Goal: Task Accomplishment & Management: Manage account settings

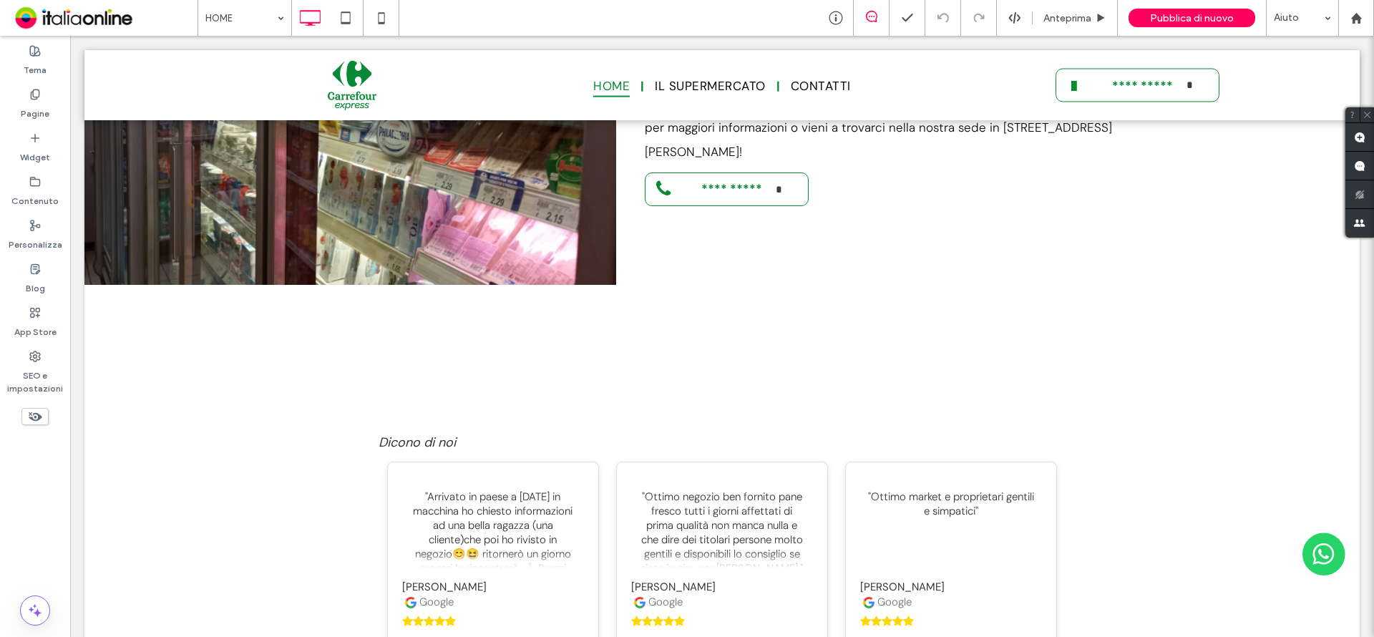
scroll to position [4030, 0]
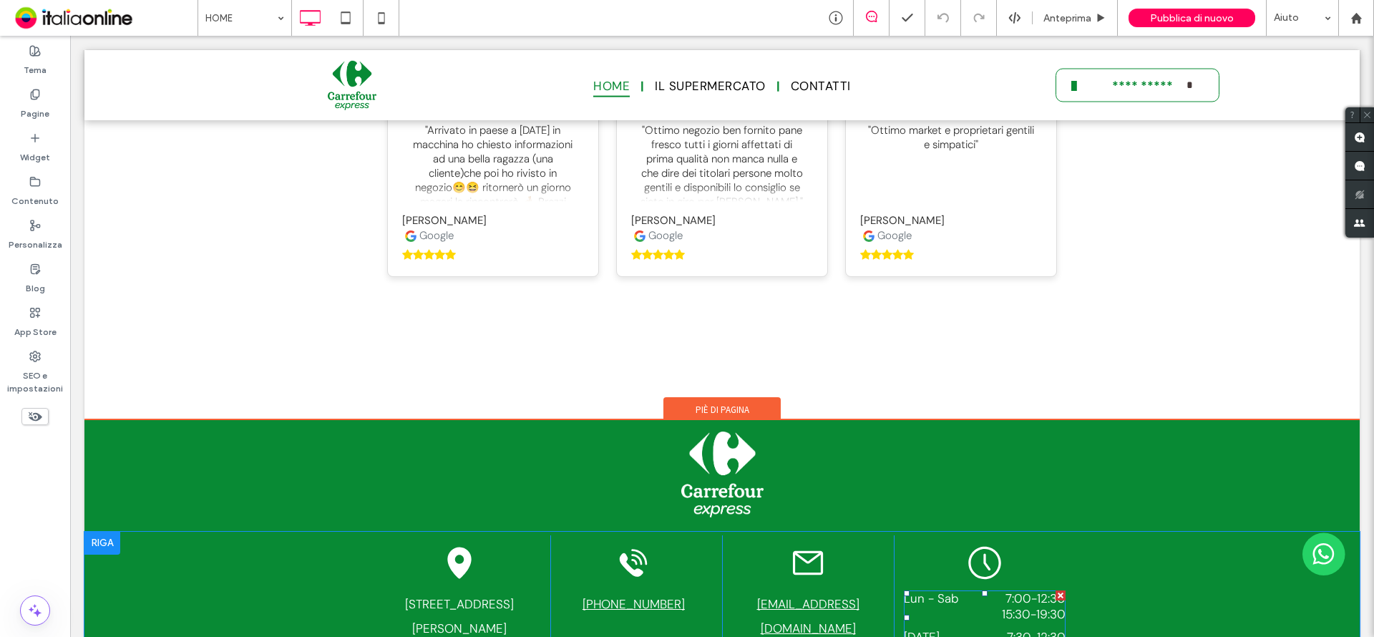
click at [1036, 606] on time "19:30" at bounding box center [1050, 614] width 29 height 16
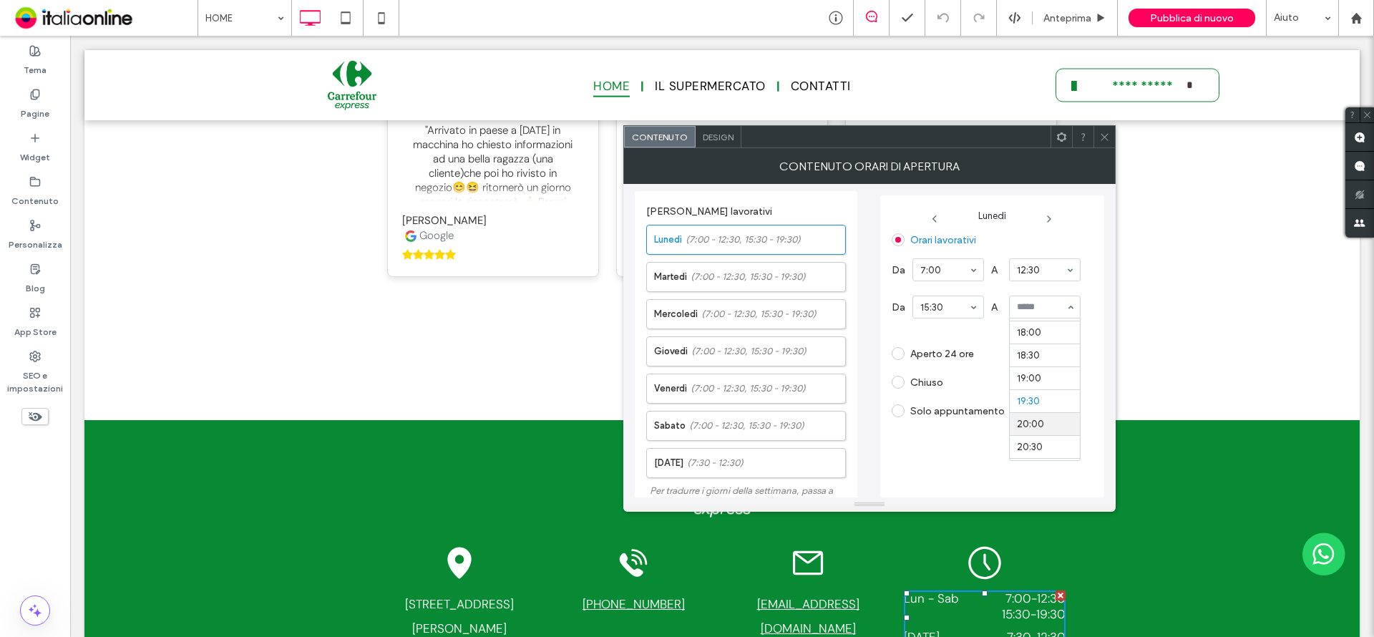
scroll to position [804, 0]
click at [1023, 372] on div "Chiuso" at bounding box center [986, 382] width 189 height 23
click at [749, 267] on label "[DATE] (7:00 - 12:30, 15:30 - 19:30)" at bounding box center [749, 277] width 191 height 29
click at [1048, 388] on div "Chiuso" at bounding box center [986, 382] width 189 height 23
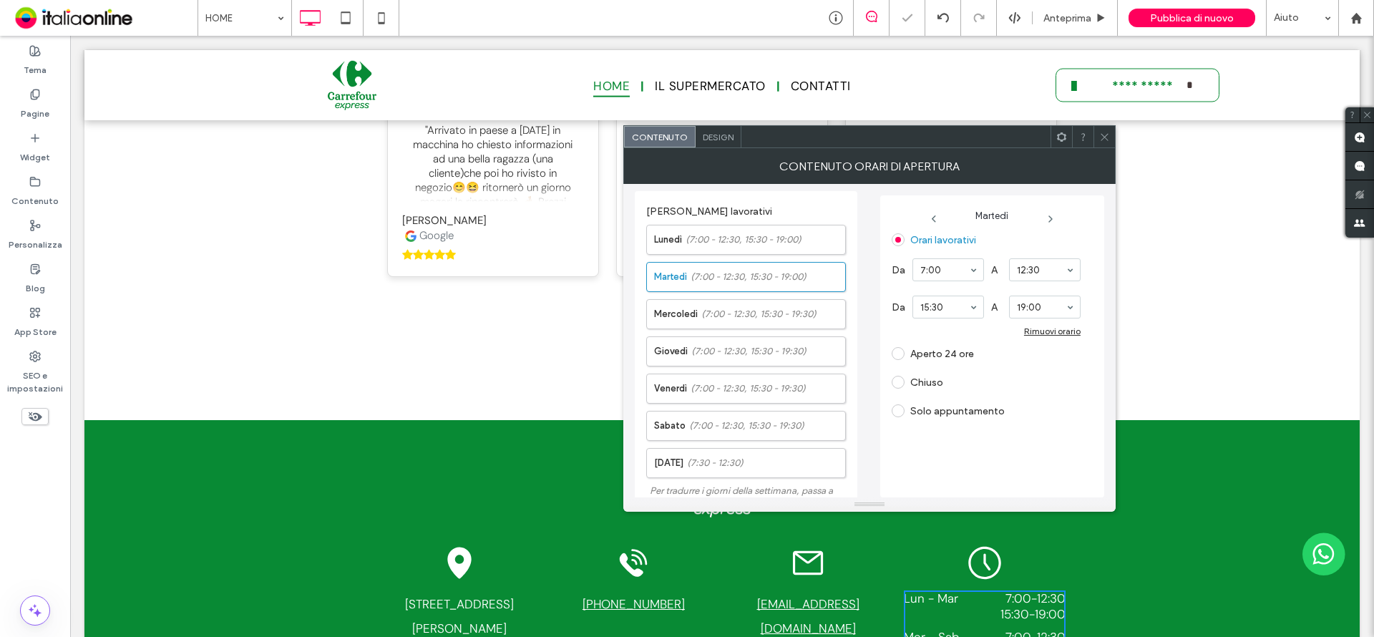
click at [1048, 388] on div "Chiuso" at bounding box center [986, 382] width 189 height 23
click at [776, 309] on span "(7:00 - 12:30, 15:30 - 19:30)" at bounding box center [758, 314] width 115 height 14
click at [1054, 333] on div "Rimuovi orario" at bounding box center [1052, 331] width 57 height 11
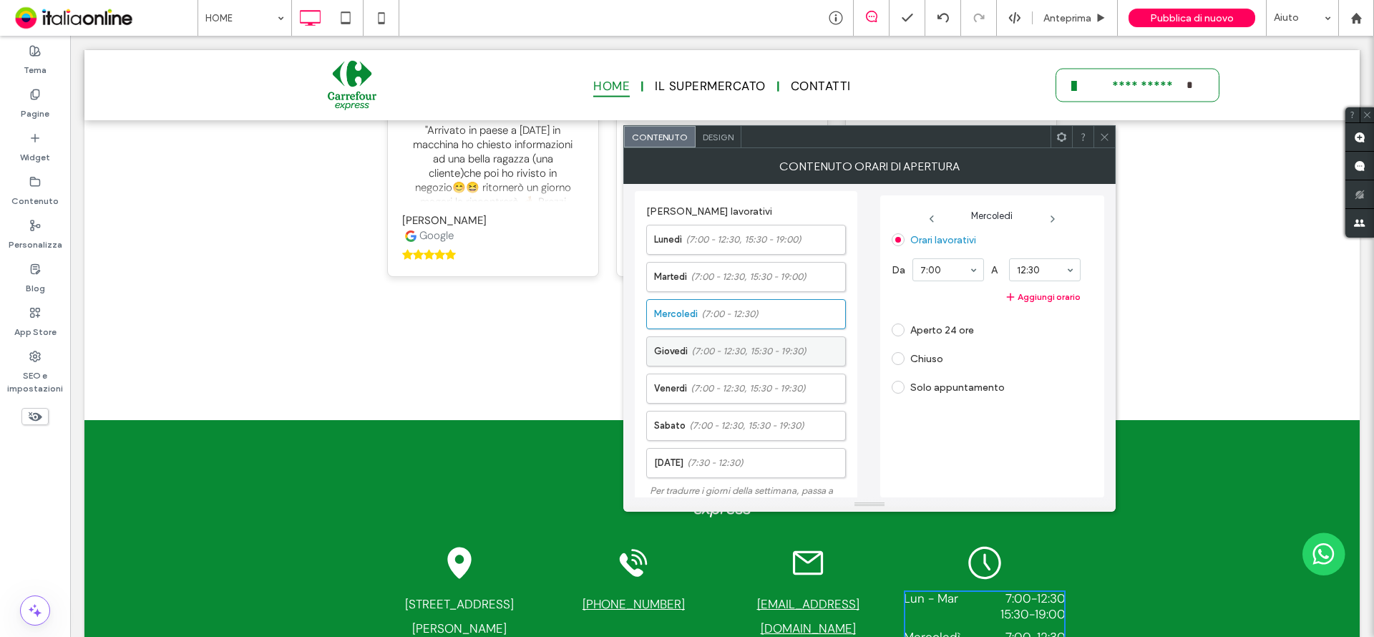
click at [734, 343] on label "Giovedì (7:00 - 12:30, 15:30 - 19:30)" at bounding box center [749, 351] width 191 height 29
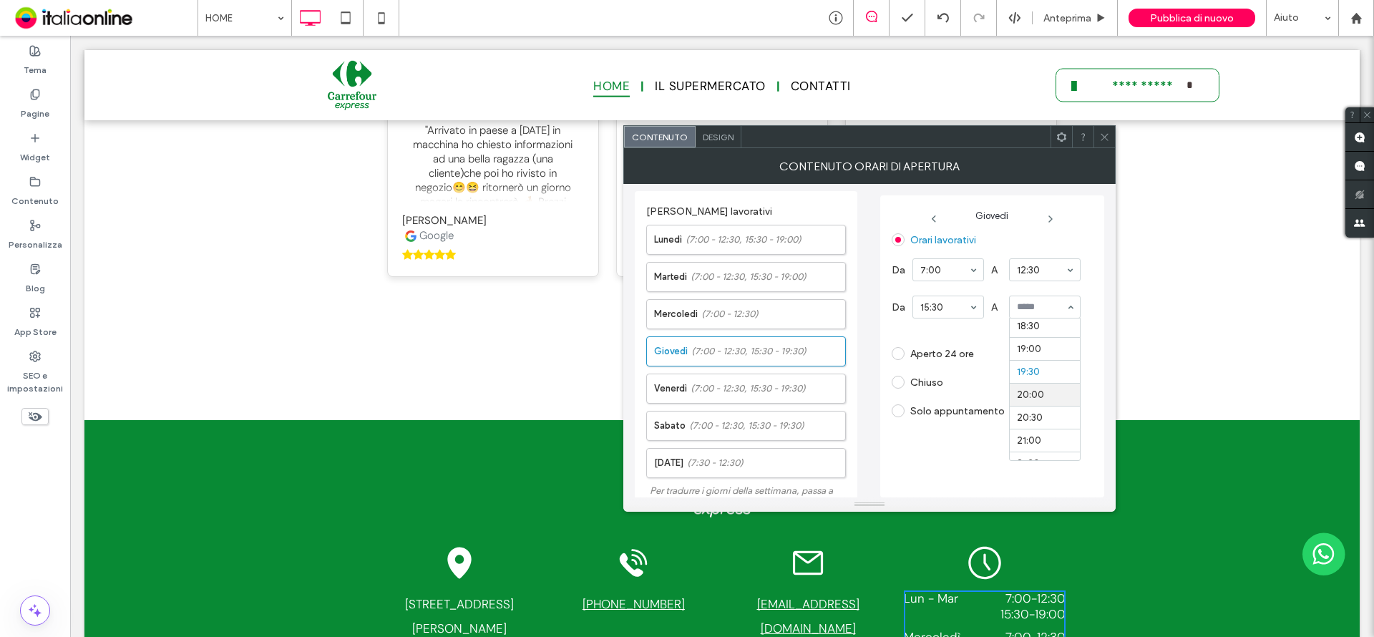
scroll to position [850, 0]
click at [734, 389] on span "(7:00 - 12:30, 15:30 - 19:30)" at bounding box center [748, 388] width 115 height 14
click at [691, 434] on label "[DATE] (7:00 - 12:30, 15:30 - 19:30)" at bounding box center [749, 425] width 191 height 29
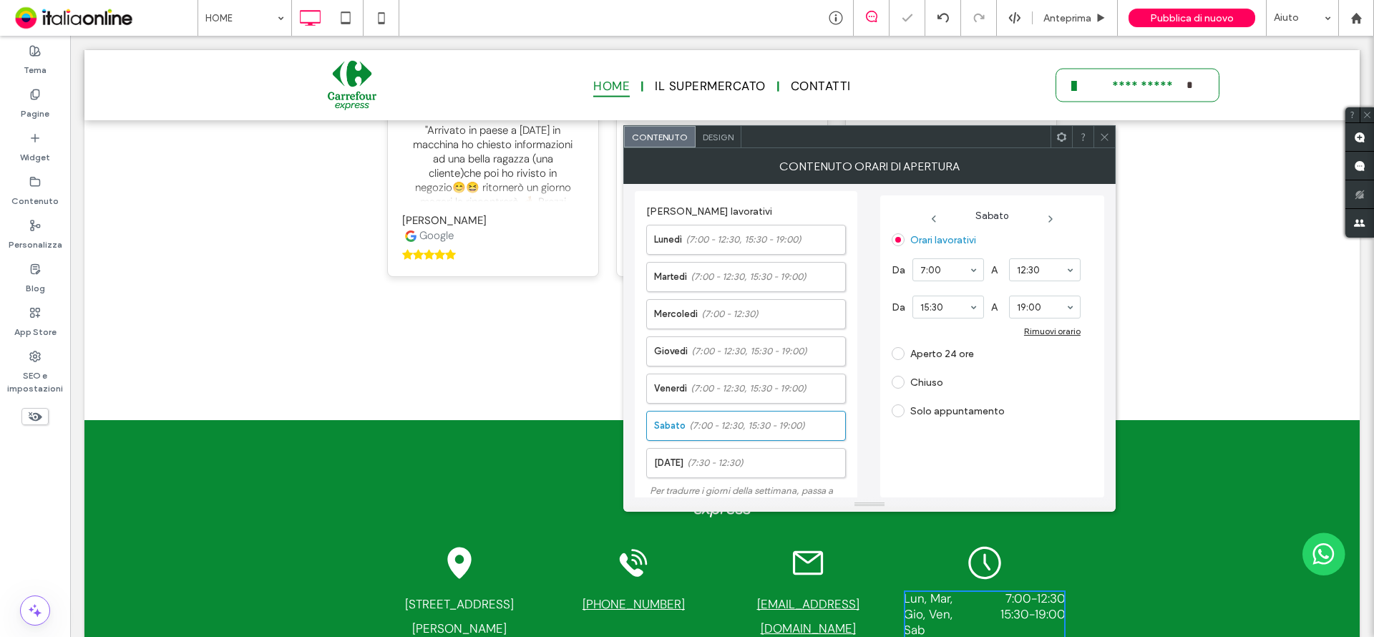
click at [1040, 364] on div "Aperto 24 ore" at bounding box center [986, 353] width 189 height 23
click at [759, 457] on label "[DATE] (7:30 - 12:30)" at bounding box center [749, 463] width 191 height 29
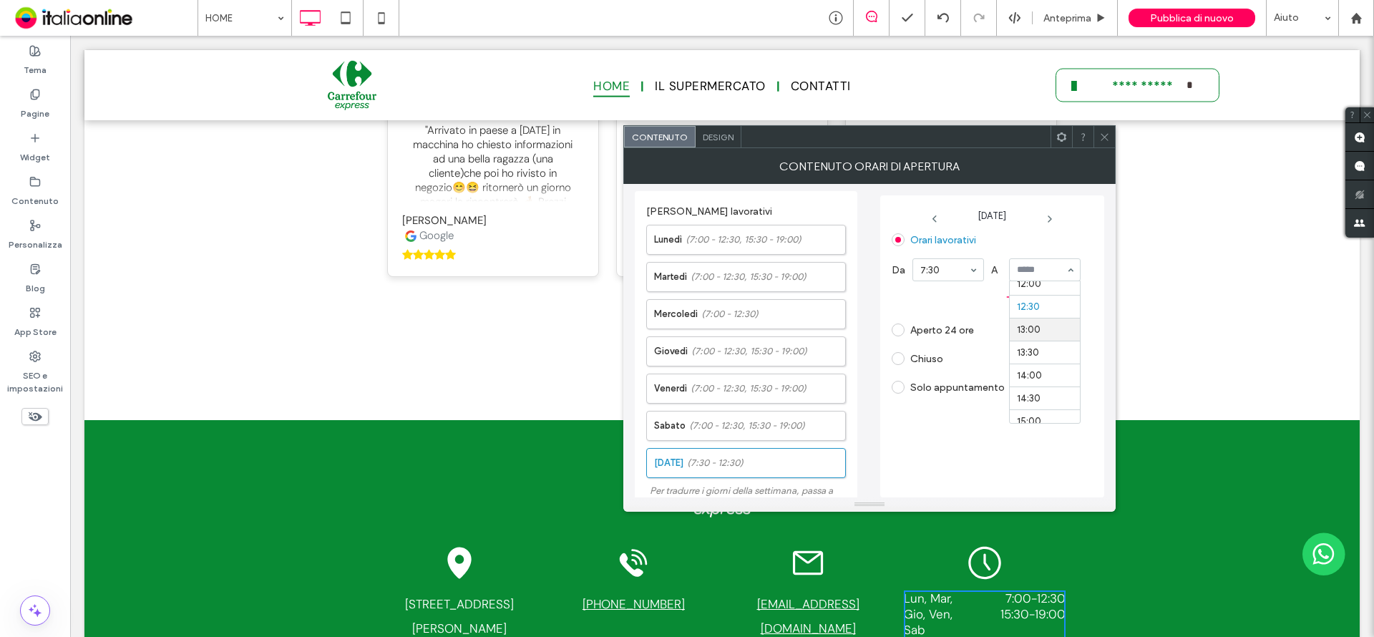
scroll to position [557, 0]
click at [1018, 342] on section "Orari lavorativi Da 7:30 A 12:00 Aggiungi orario Aperto 24 ore Chiuso Solo appu…" at bounding box center [986, 313] width 189 height 170
click at [1109, 133] on icon at bounding box center [1104, 137] width 11 height 11
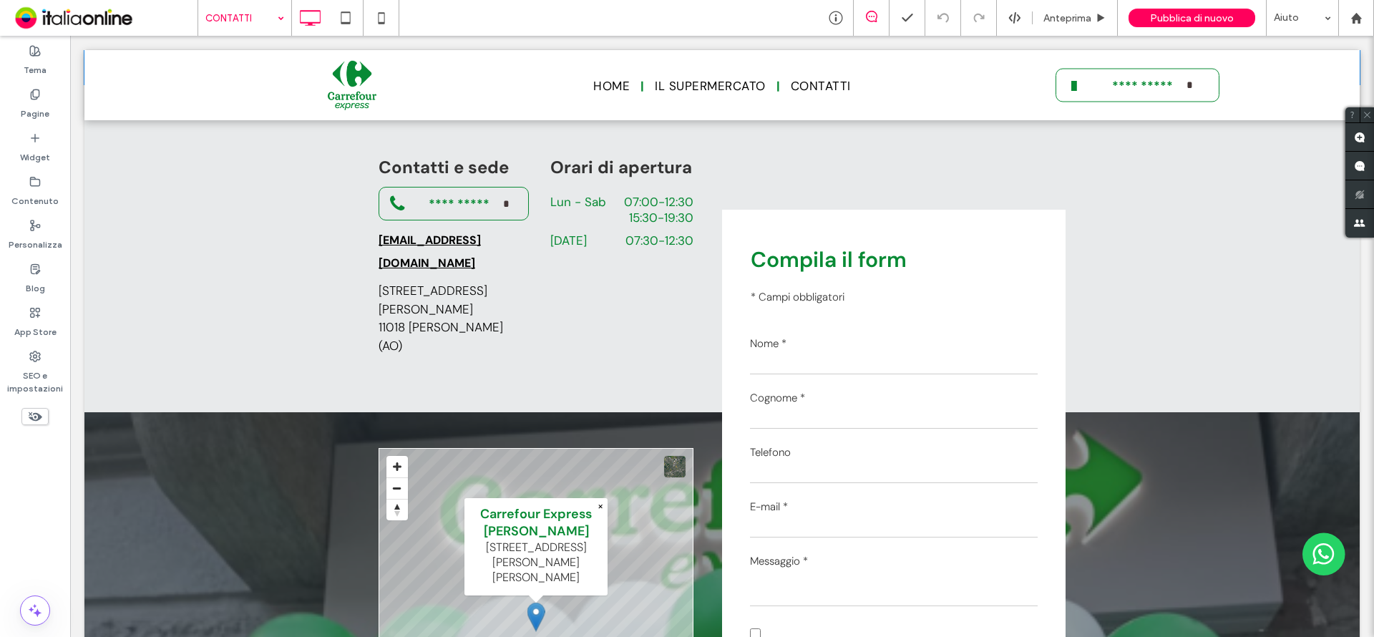
scroll to position [991, 0]
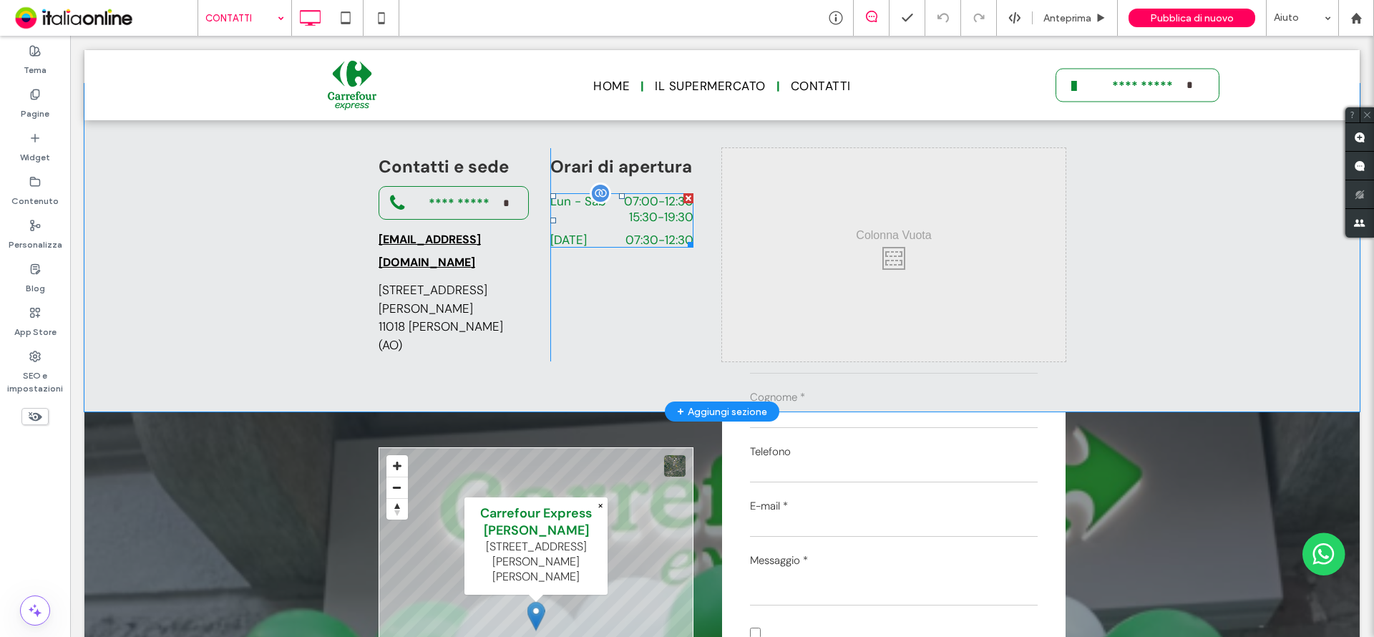
click at [636, 193] on div "Lun - Sab 07:00 - 12:30 15:30 - 19:30" at bounding box center [621, 212] width 143 height 39
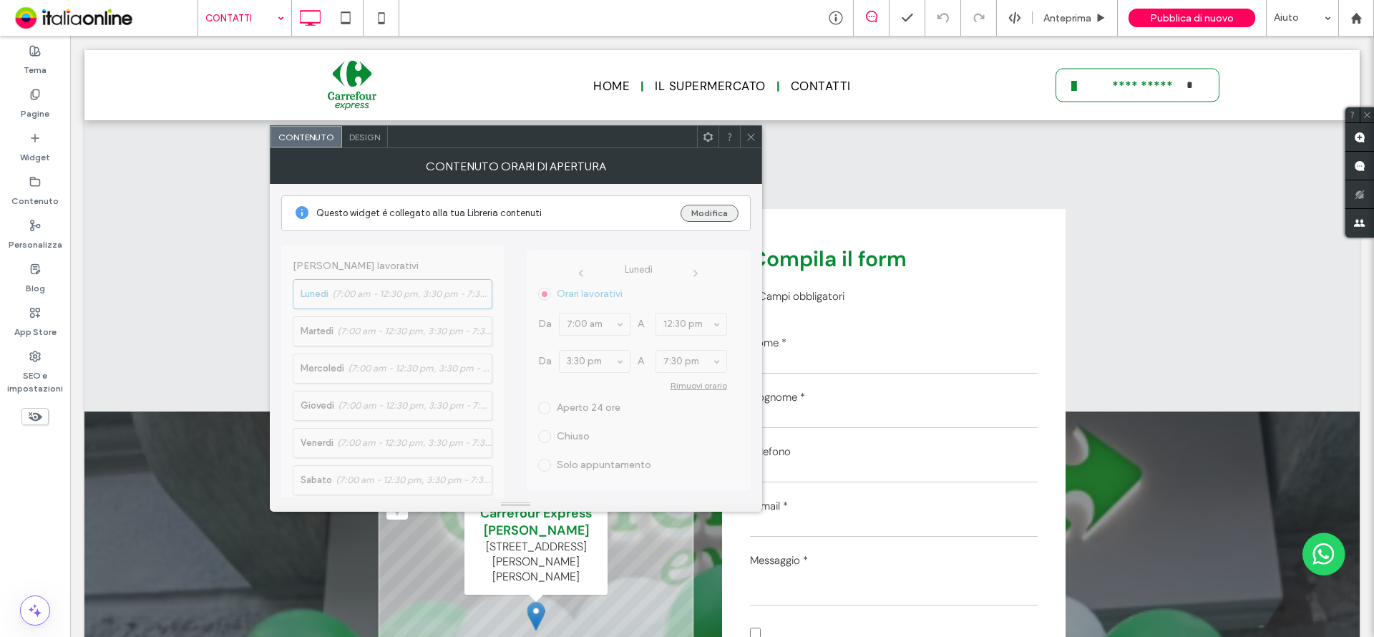
click at [708, 205] on button "Modifica" at bounding box center [710, 213] width 58 height 17
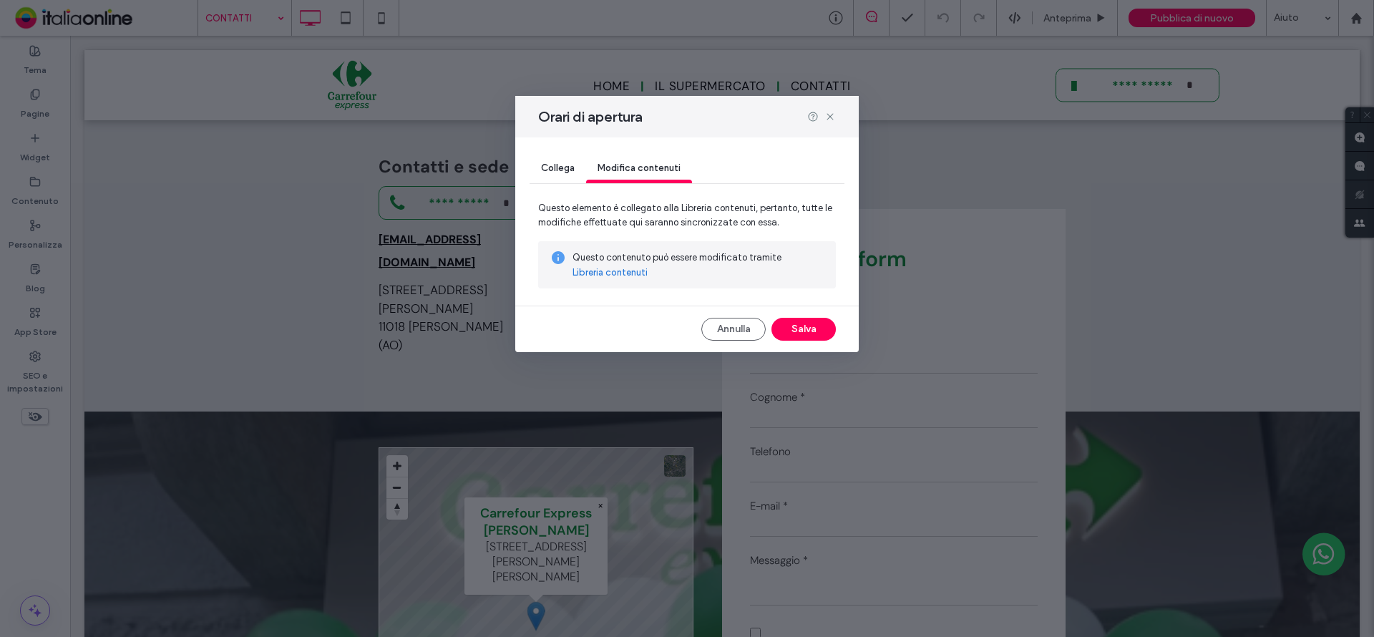
click at [622, 276] on link "Libreria contenuti" at bounding box center [609, 272] width 75 height 14
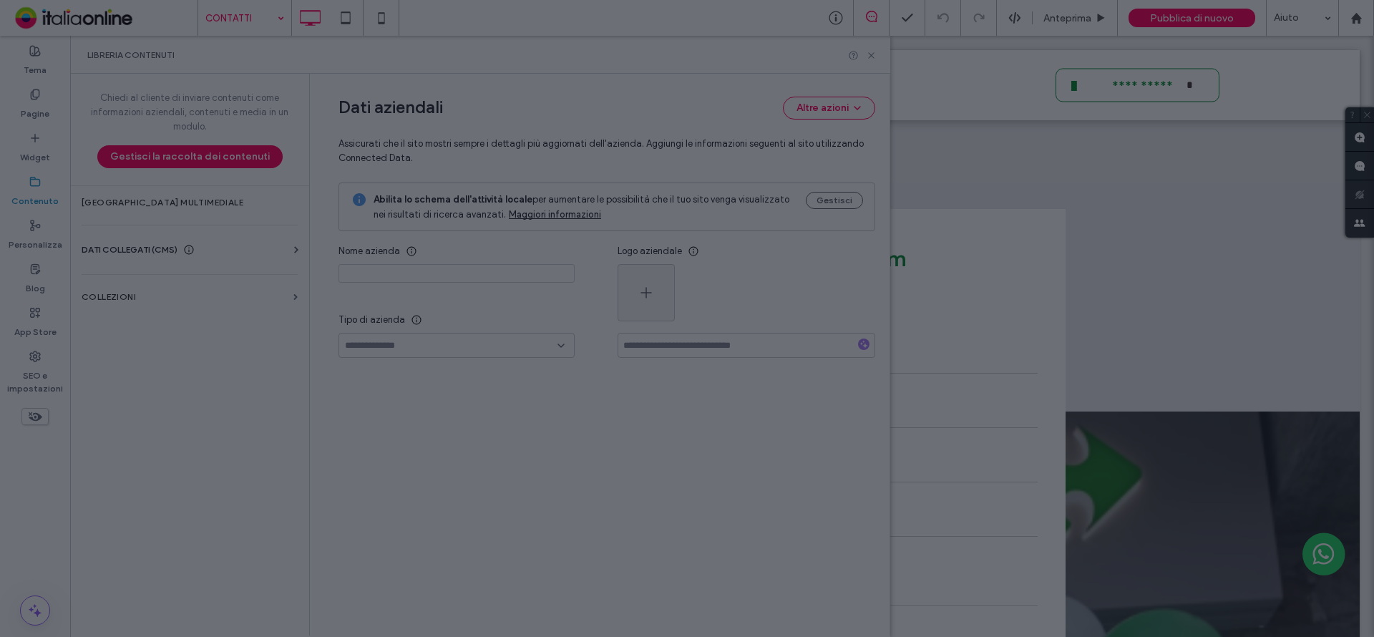
type input "**********"
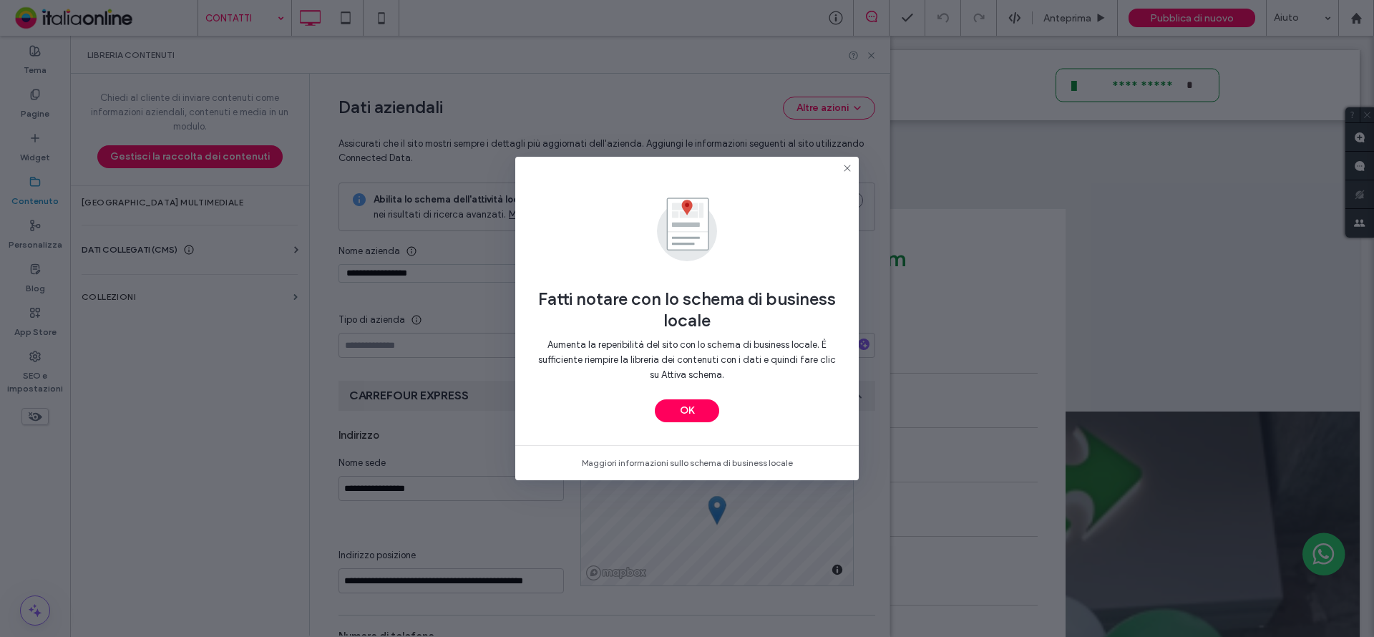
scroll to position [173, 0]
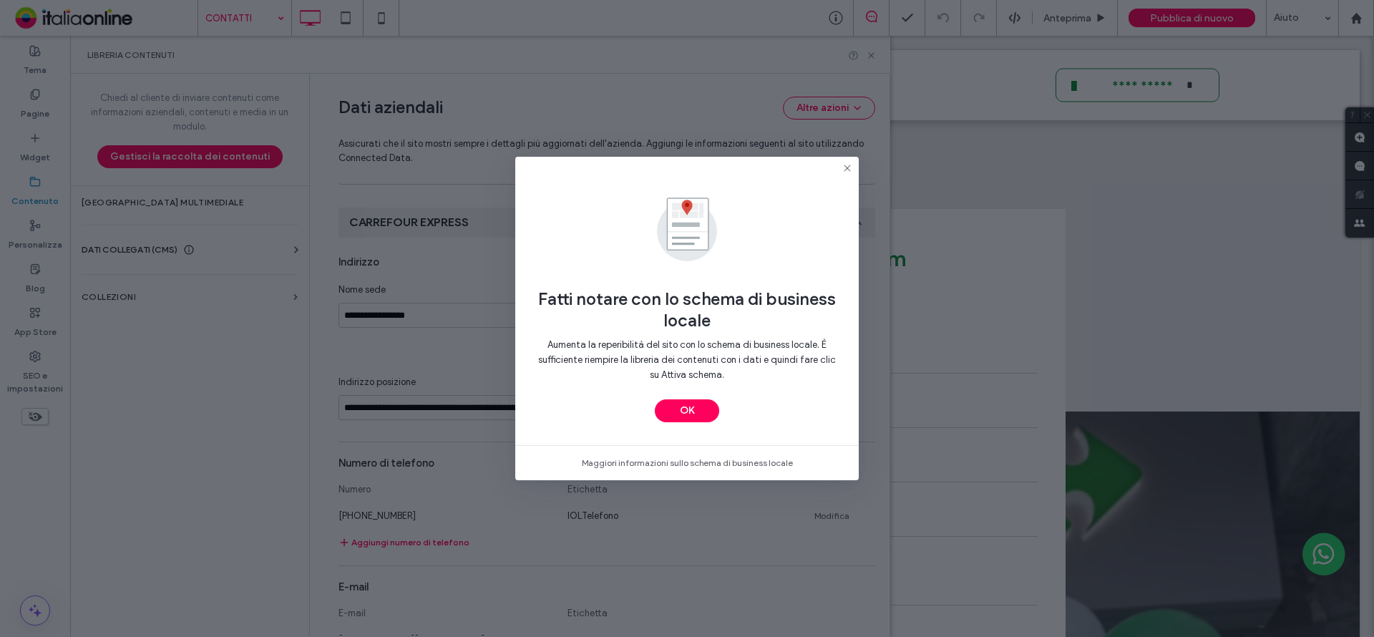
click at [682, 417] on button "OK" at bounding box center [687, 410] width 64 height 23
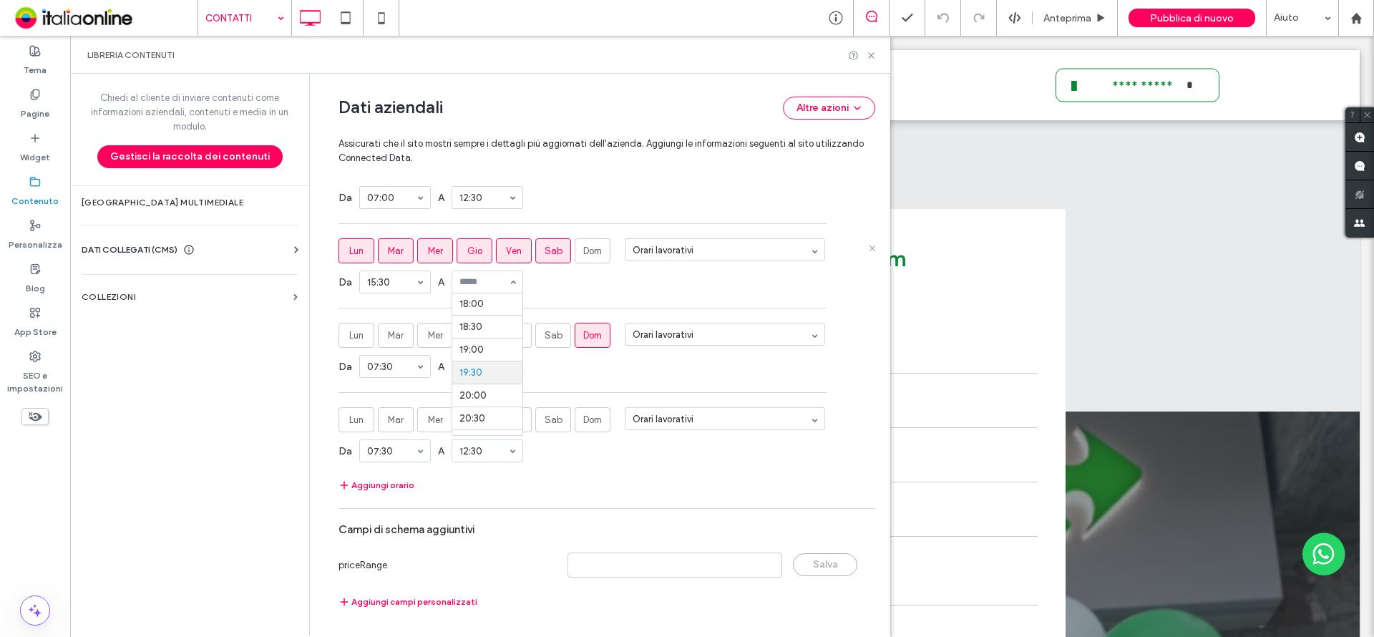
scroll to position [824, 0]
click at [419, 240] on label "Mer" at bounding box center [435, 250] width 36 height 25
click at [581, 288] on div "Da 15:30 A 19:00" at bounding box center [606, 281] width 537 height 37
click at [431, 426] on span "Mer" at bounding box center [435, 420] width 15 height 14
click at [573, 469] on div "Da 07:30 A 12:30" at bounding box center [606, 450] width 537 height 37
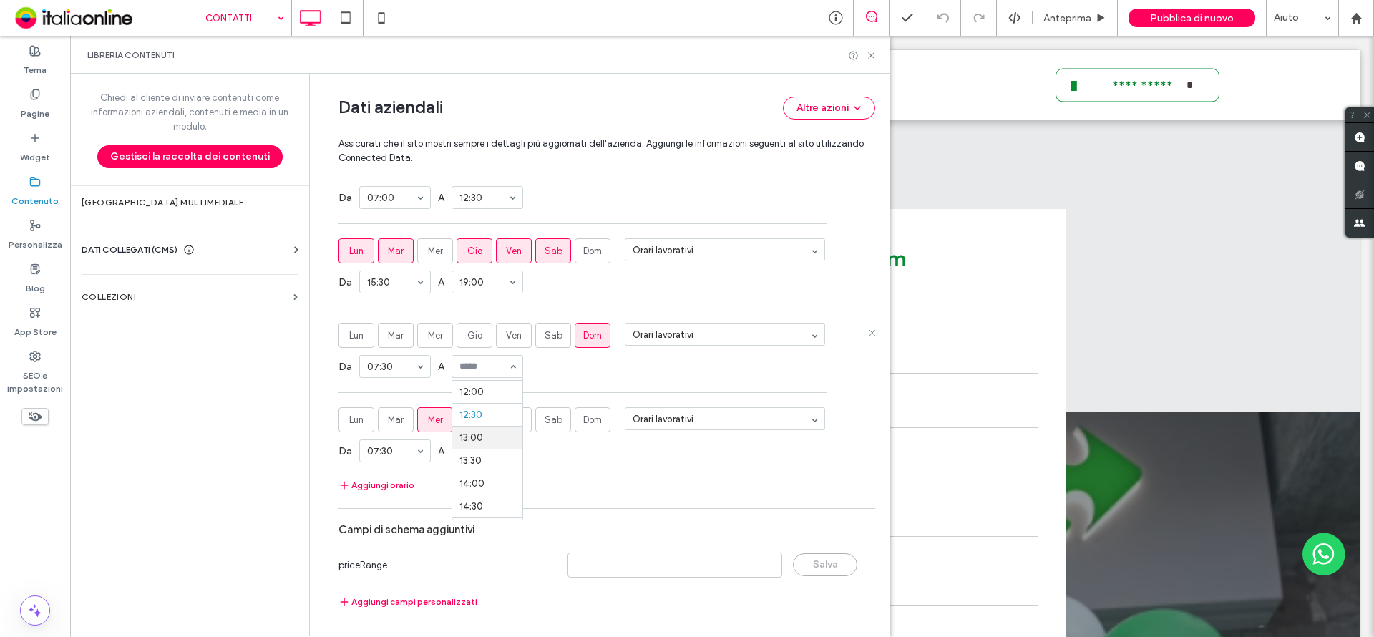
scroll to position [537, 0]
click at [769, 528] on div "Campi di schema aggiuntivi" at bounding box center [606, 529] width 537 height 27
click at [874, 57] on icon at bounding box center [871, 55] width 11 height 11
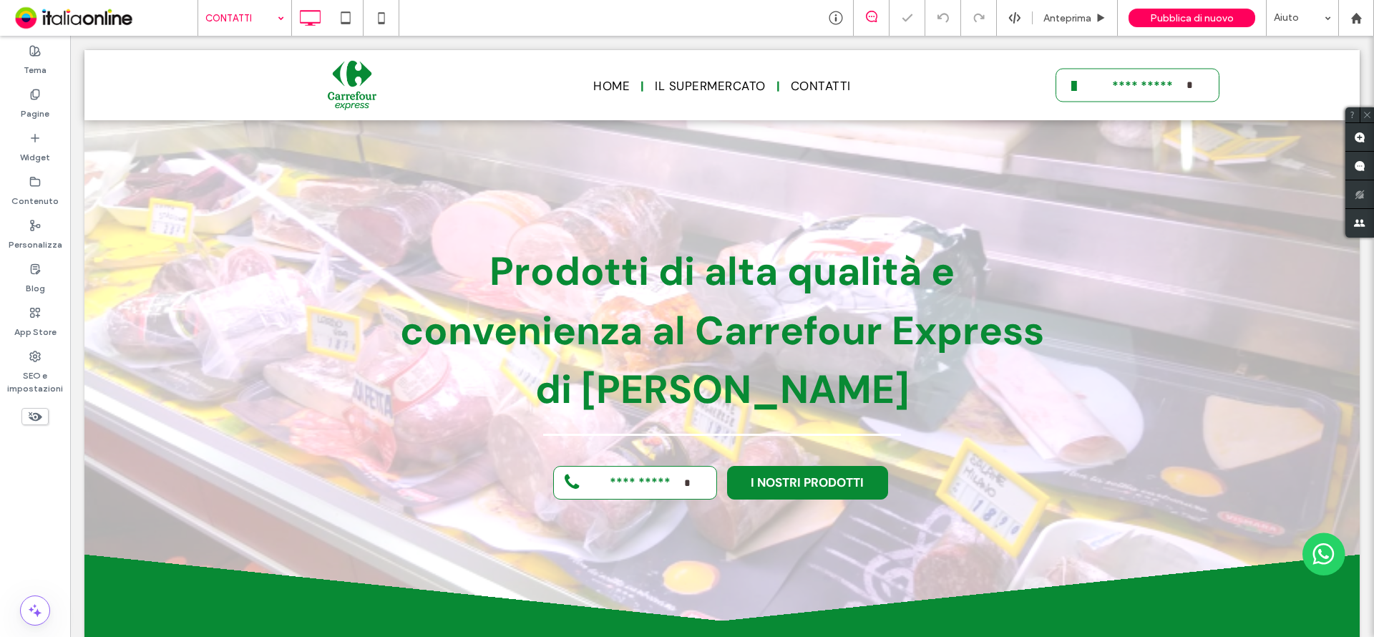
scroll to position [864, 0]
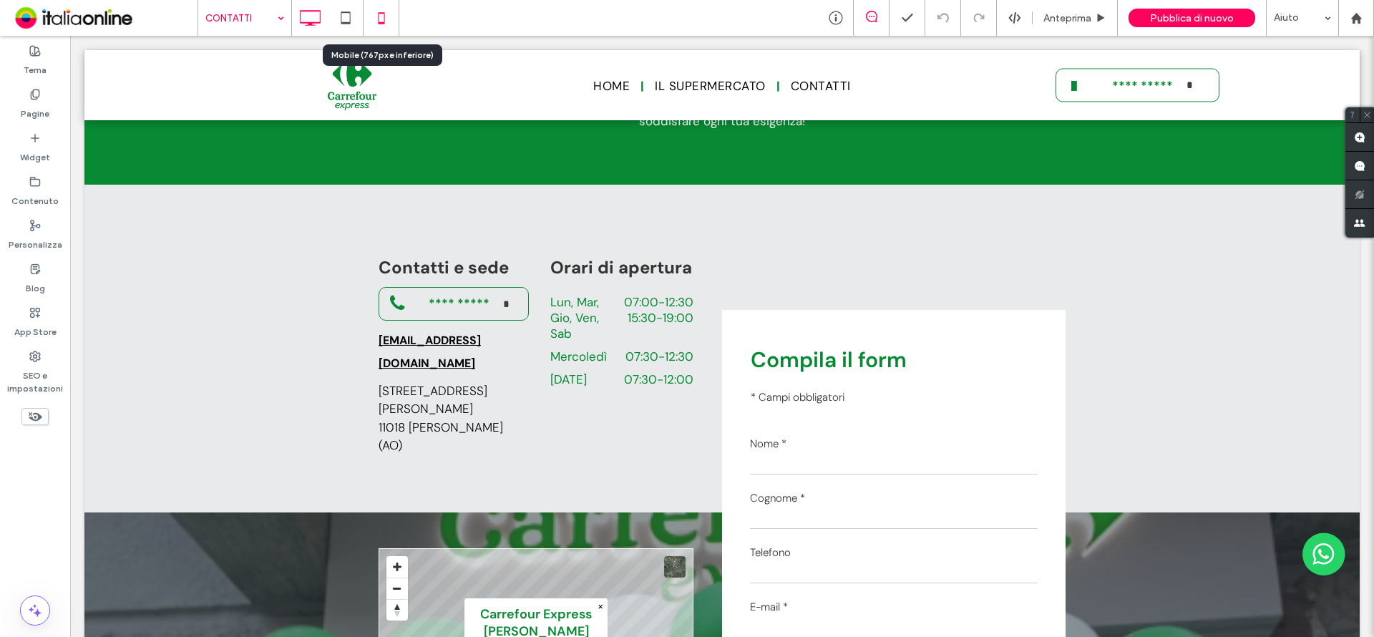
click at [381, 20] on icon at bounding box center [381, 18] width 29 height 29
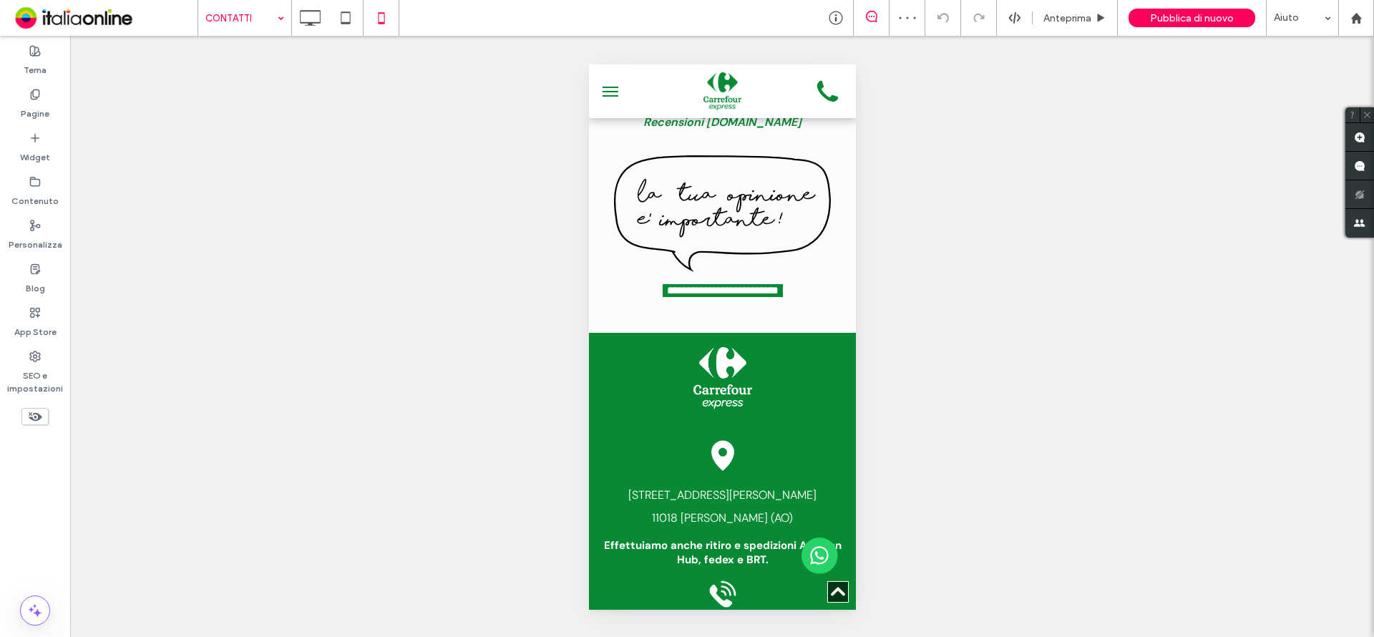
scroll to position [3359, 0]
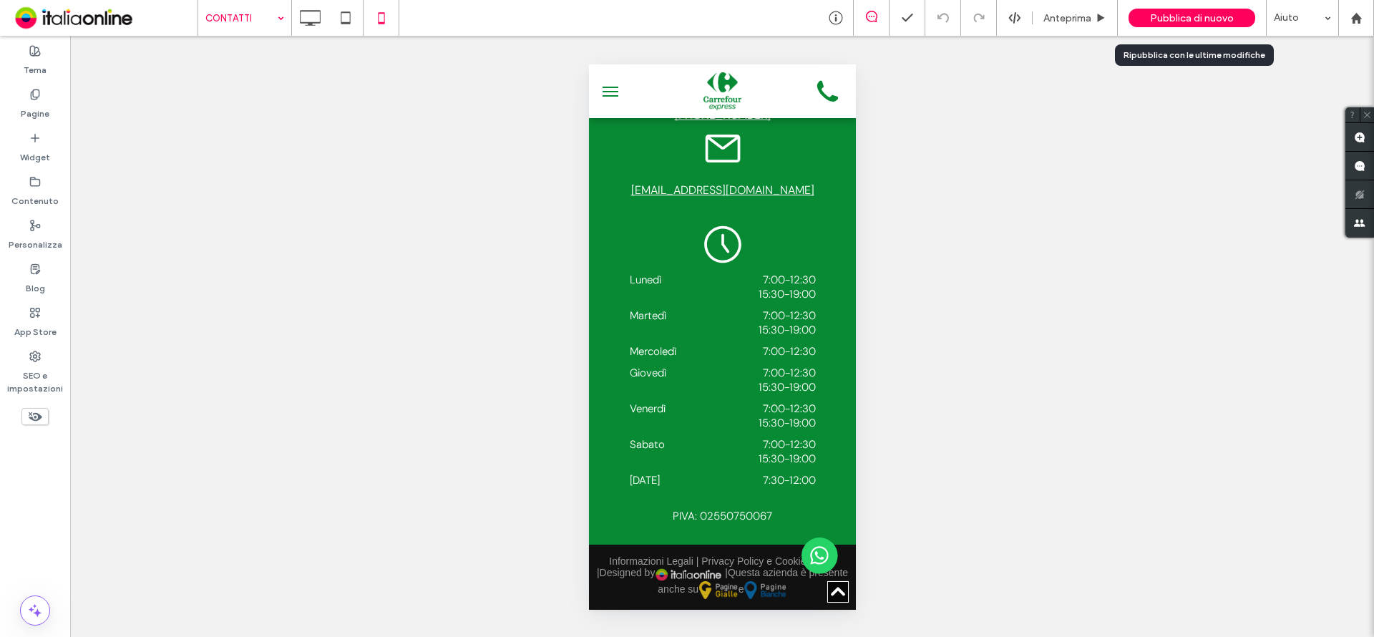
click at [1219, 18] on span "Pubblica di nuovo" at bounding box center [1192, 18] width 84 height 12
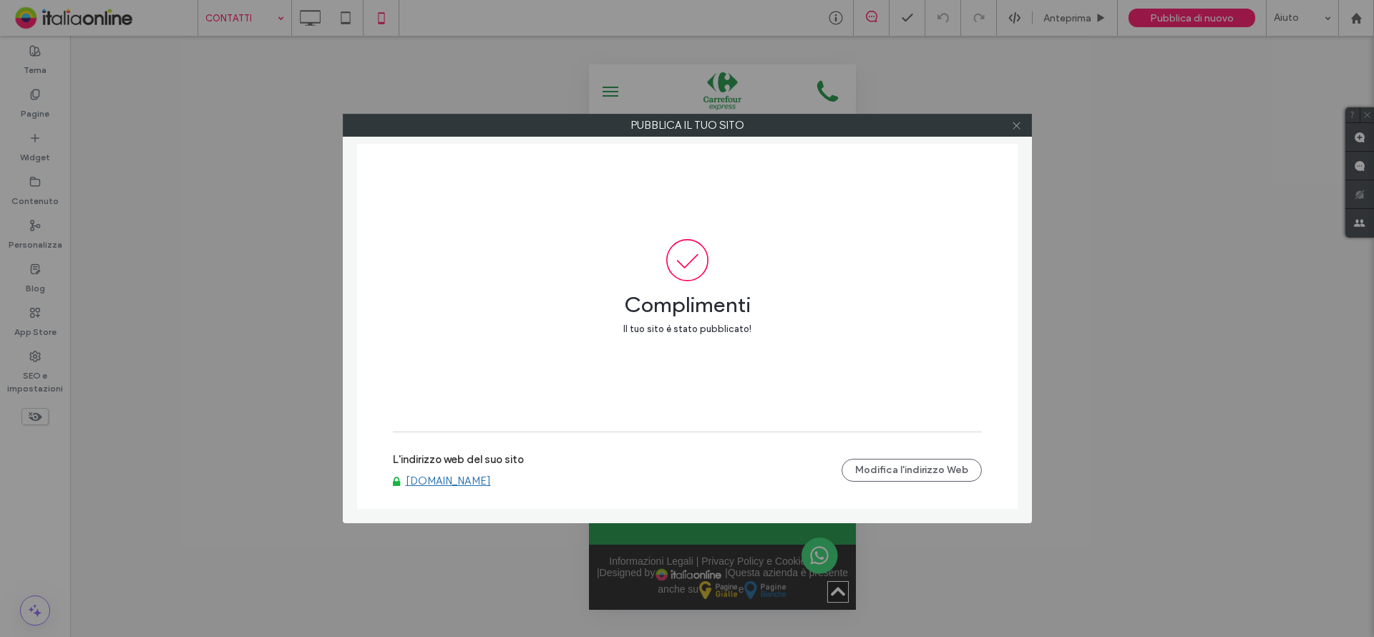
click at [1013, 120] on icon at bounding box center [1016, 125] width 11 height 11
